Goal: Task Accomplishment & Management: Manage account settings

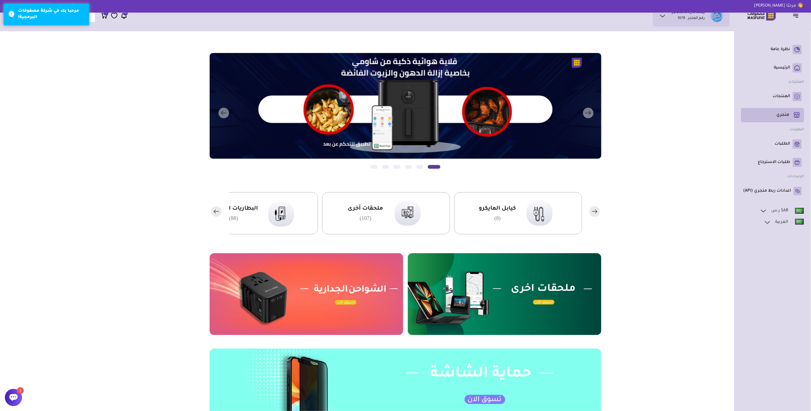
click at [789, 116] on p "متجري ( 0 )" at bounding box center [783, 115] width 13 height 6
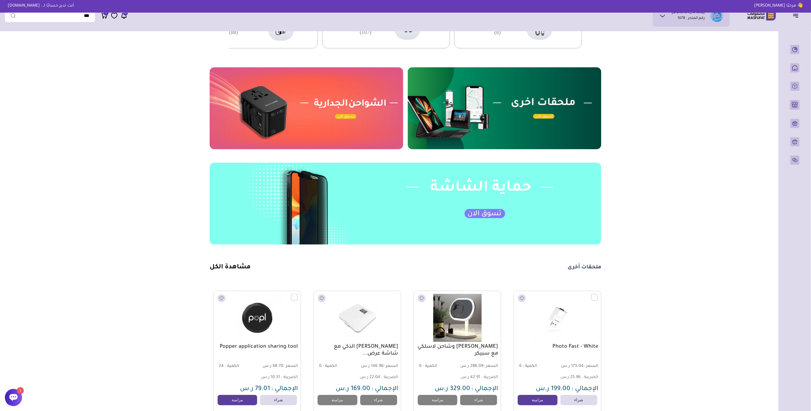
scroll to position [254, 0]
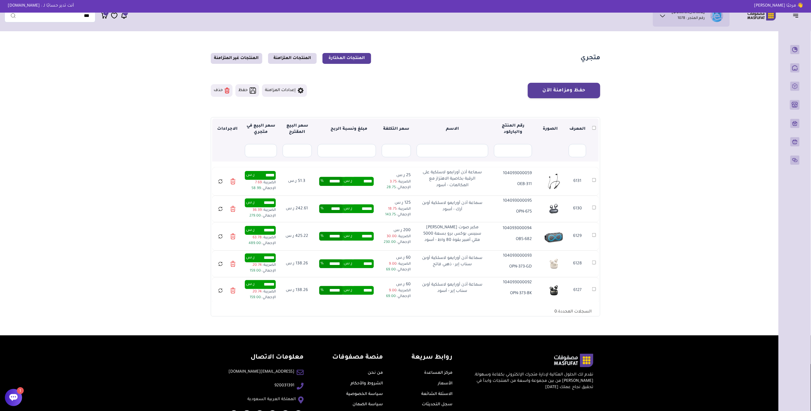
click at [223, 183] on icon at bounding box center [220, 181] width 5 height 7
